Goal: Task Accomplishment & Management: Manage account settings

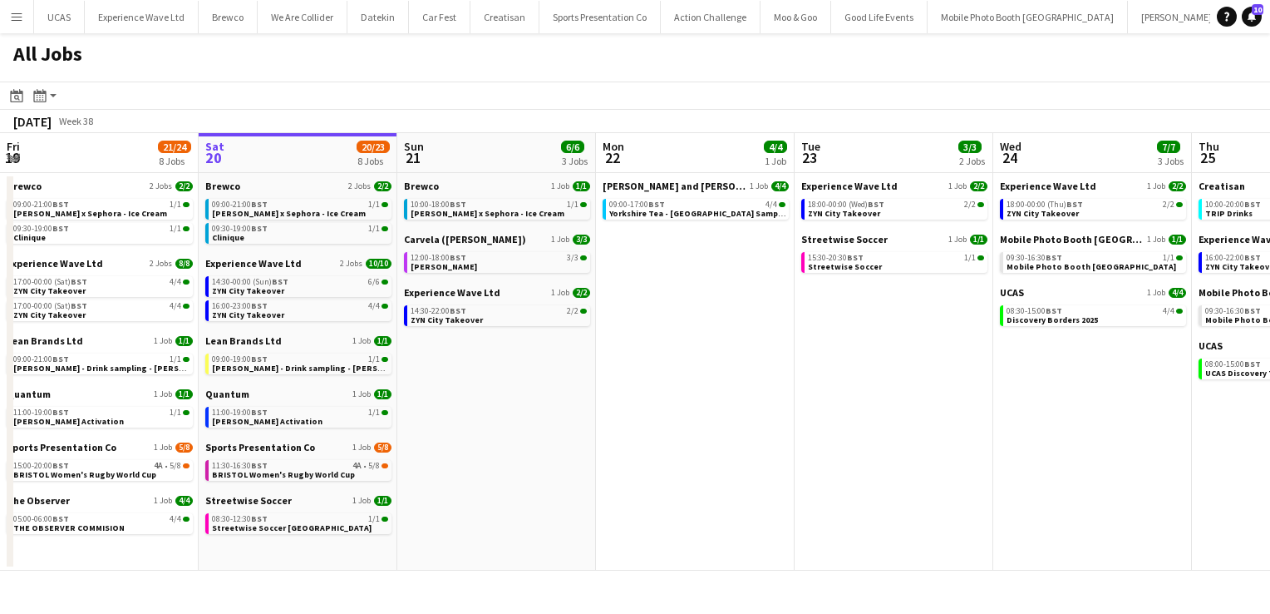
scroll to position [0, 379]
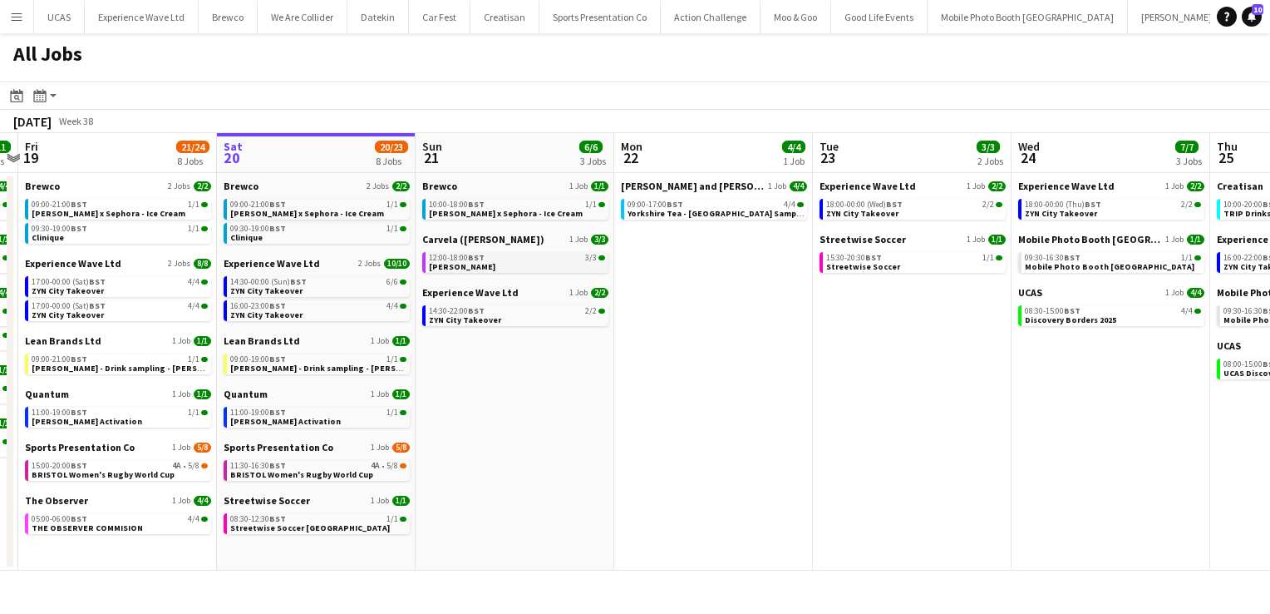
click at [533, 265] on link "12:00-18:00 BST 3/3 [PERSON_NAME]" at bounding box center [517, 261] width 176 height 19
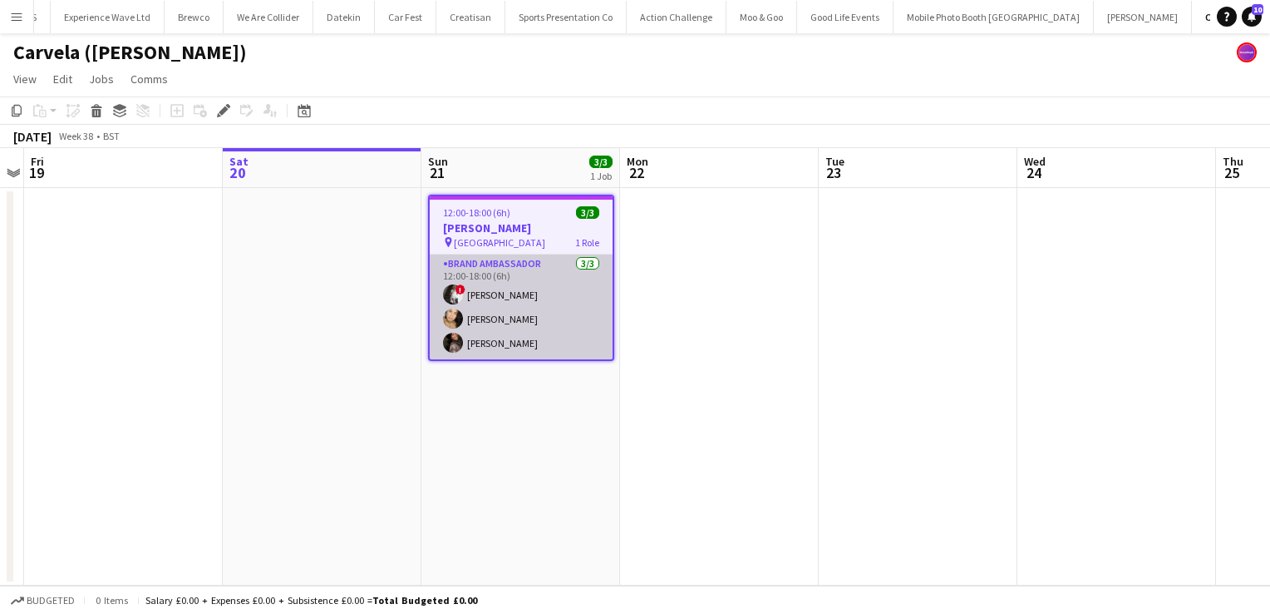
click at [525, 339] on app-card-role "Brand Ambassador 3/3 12:00-18:00 (6h) ! Alona Kulisa Rebecca Hanser Seliza Seba…" at bounding box center [521, 306] width 183 height 105
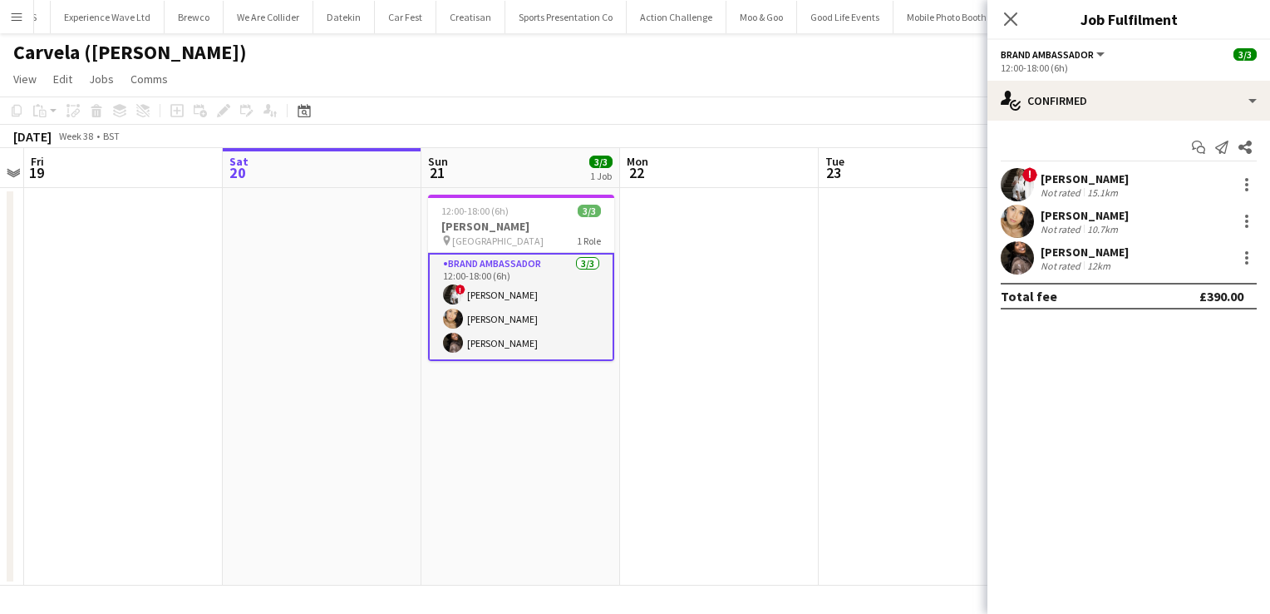
click at [1008, 194] on app-user-avatar at bounding box center [1017, 184] width 33 height 33
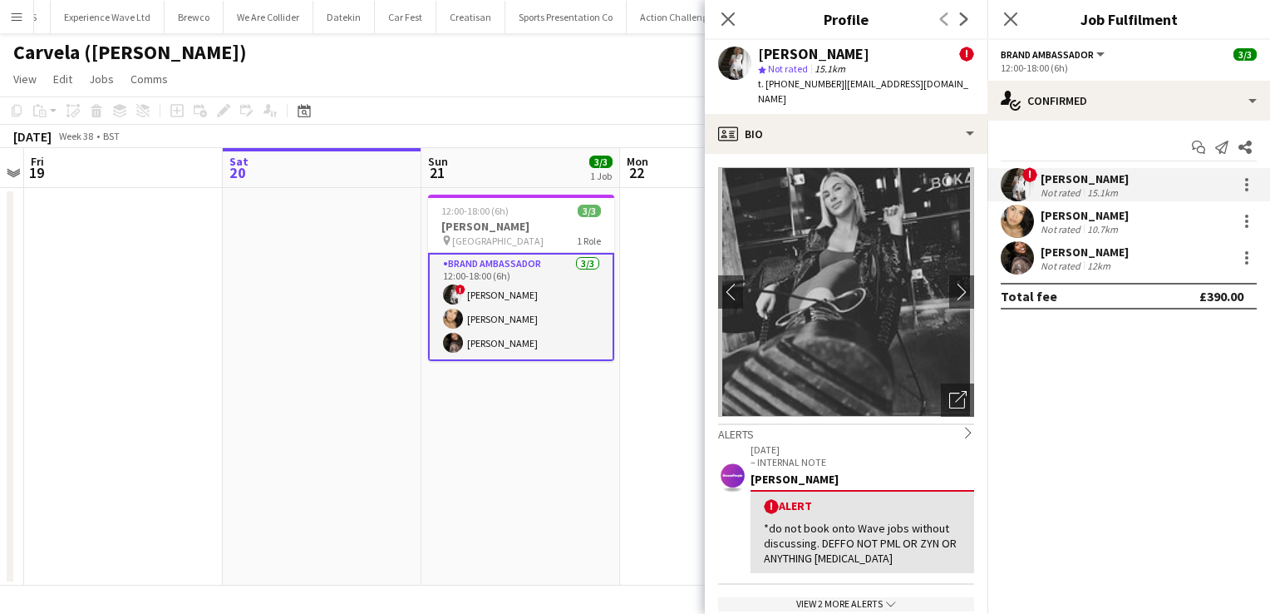
click at [1013, 220] on app-user-avatar at bounding box center [1017, 221] width 33 height 33
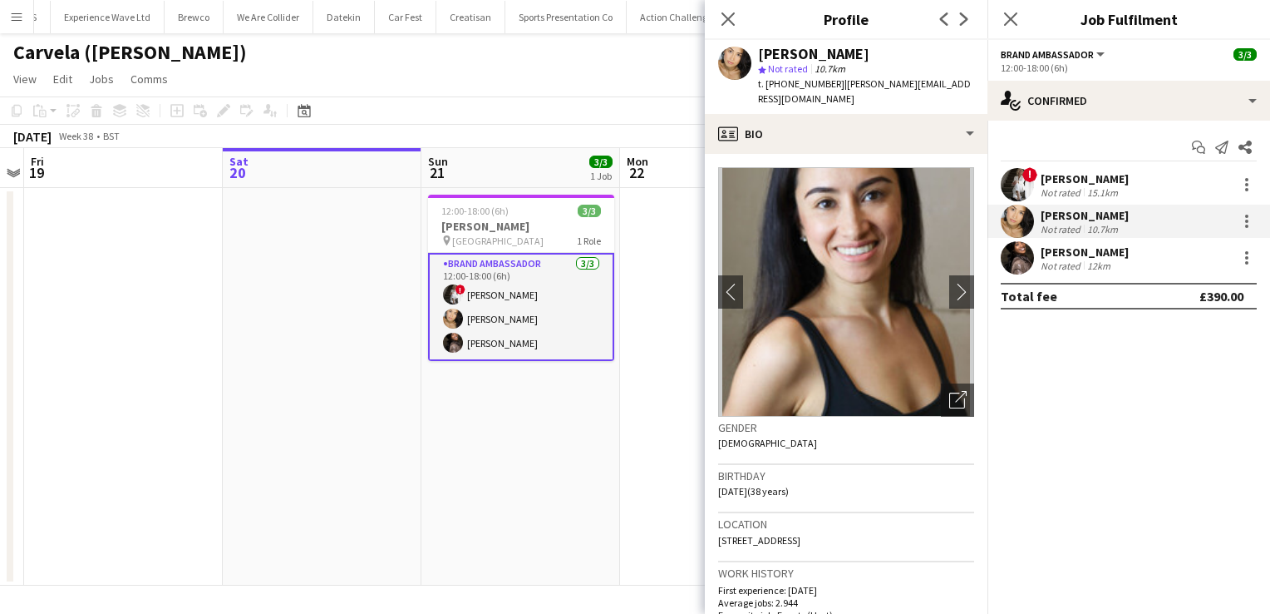
click at [1015, 251] on app-user-avatar at bounding box center [1017, 257] width 33 height 33
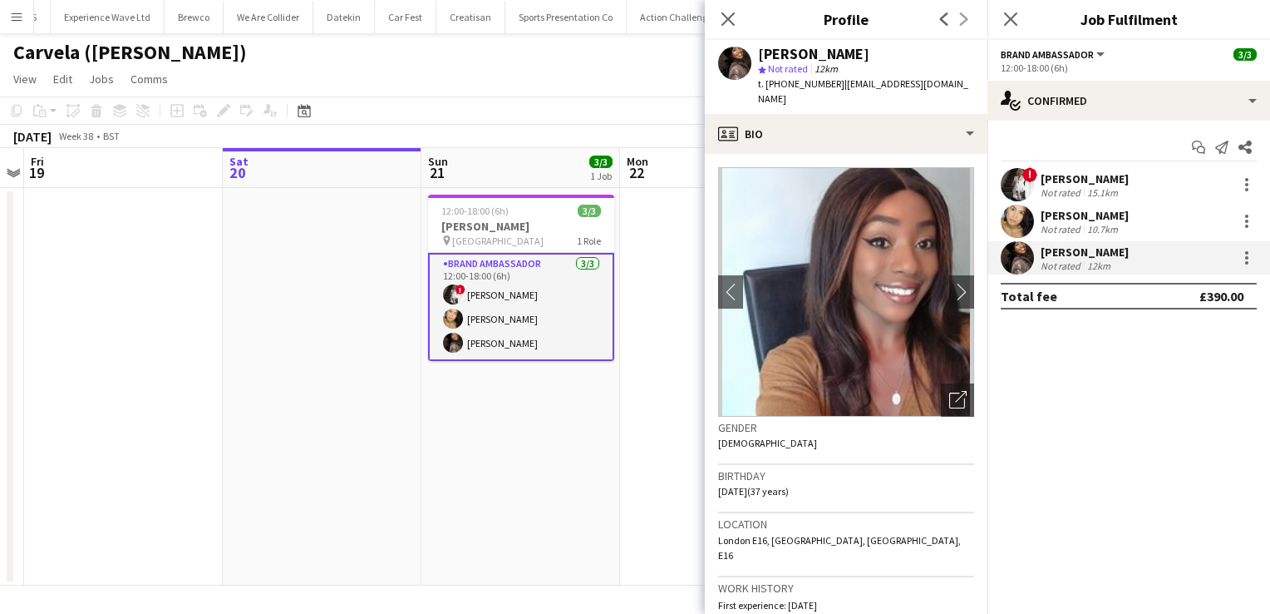
click at [530, 505] on app-date-cell "12:00-18:00 (6h) 3/3 Kurt Geiger pin Oxford Street 1 Role Brand Ambassador 3/3 …" at bounding box center [521, 386] width 199 height 397
